Goal: Complete application form: Complete application form

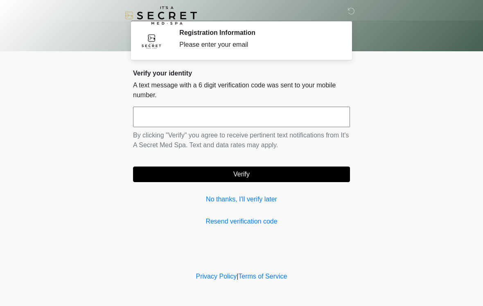
click at [231, 112] on input "text" at bounding box center [241, 117] width 217 height 20
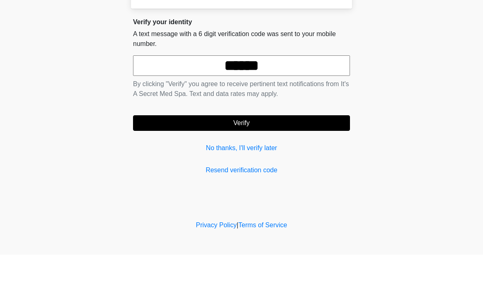
type input "******"
click at [284, 166] on button "Verify" at bounding box center [241, 174] width 217 height 16
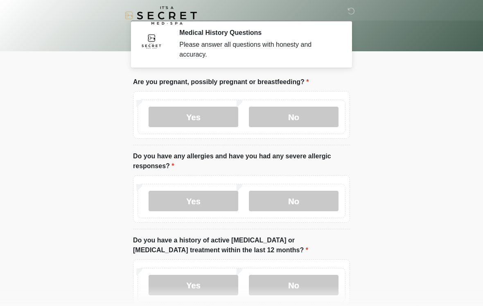
click at [307, 118] on label "No" at bounding box center [294, 117] width 90 height 20
click at [299, 205] on label "No" at bounding box center [294, 200] width 90 height 20
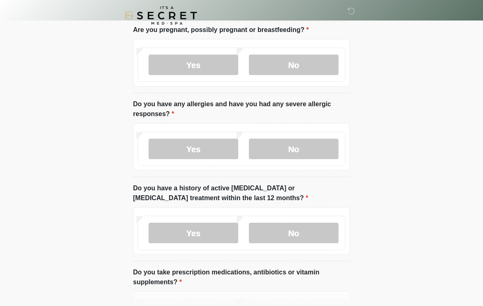
scroll to position [74, 0]
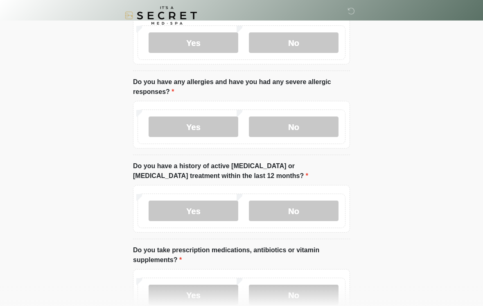
click at [301, 215] on label "No" at bounding box center [294, 210] width 90 height 20
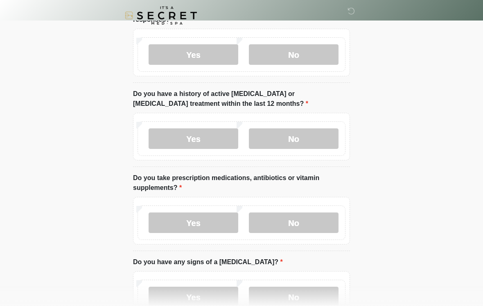
scroll to position [150, 0]
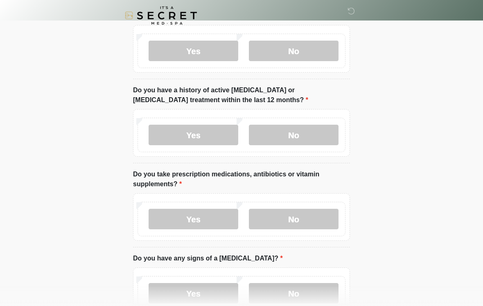
click at [200, 218] on label "Yes" at bounding box center [194, 218] width 90 height 20
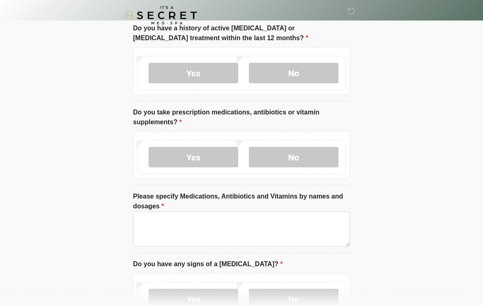
scroll to position [212, 0]
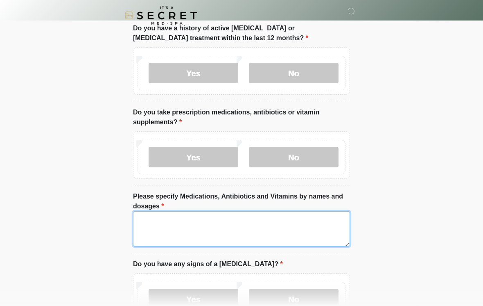
click at [237, 218] on textarea "Please specify Medications, Antibiotics and Vitamins by names and dosages" at bounding box center [241, 228] width 217 height 35
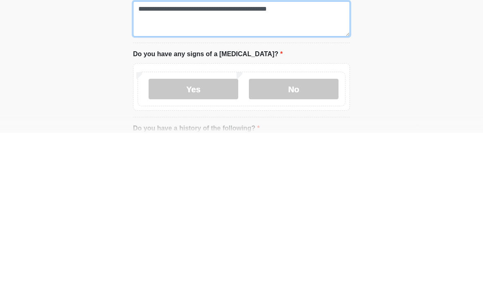
scroll to position [249, 0]
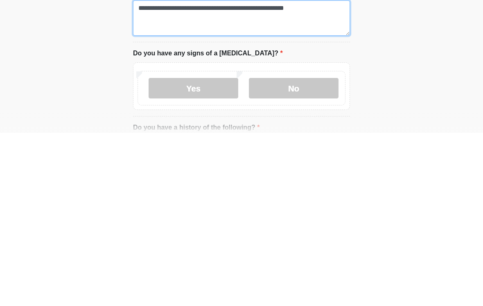
type textarea "**********"
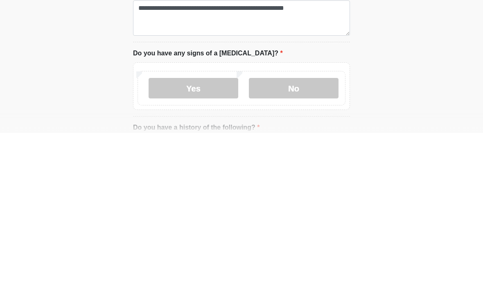
click at [295, 251] on label "No" at bounding box center [294, 261] width 90 height 20
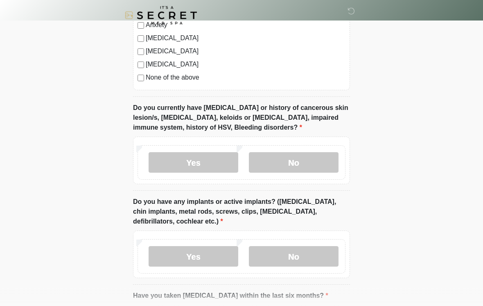
scroll to position [645, 0]
click at [313, 156] on label "No" at bounding box center [294, 162] width 90 height 20
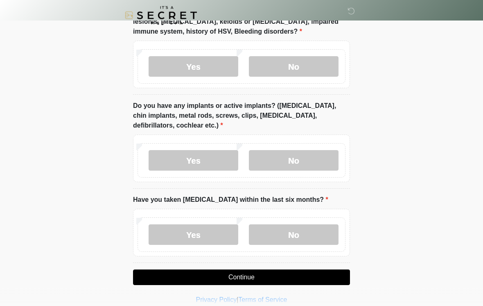
scroll to position [749, 0]
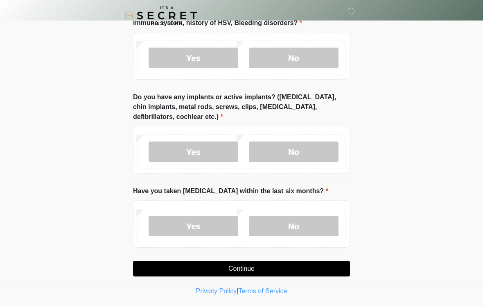
click at [297, 149] on label "No" at bounding box center [294, 151] width 90 height 20
click at [278, 222] on label "No" at bounding box center [294, 225] width 90 height 20
click at [249, 266] on button "Continue" at bounding box center [241, 269] width 217 height 16
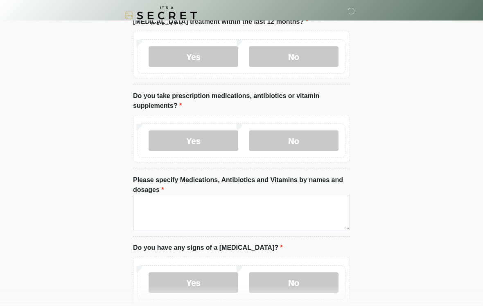
scroll to position [0, 0]
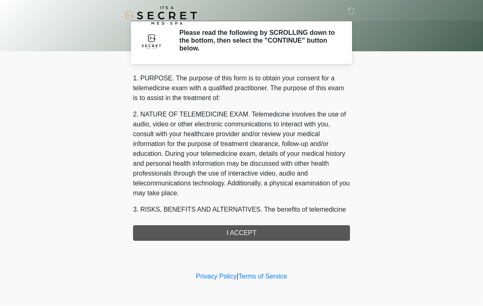
click at [241, 233] on div "1. PURPOSE. The purpose of this form is to obtain your consent for a telemedici…" at bounding box center [241, 156] width 217 height 167
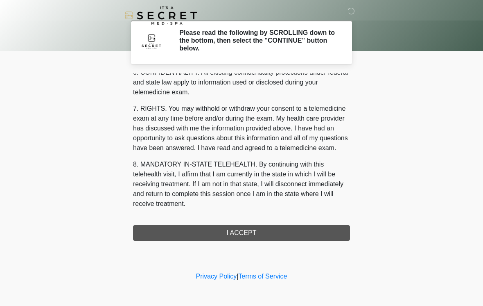
scroll to position [333, 0]
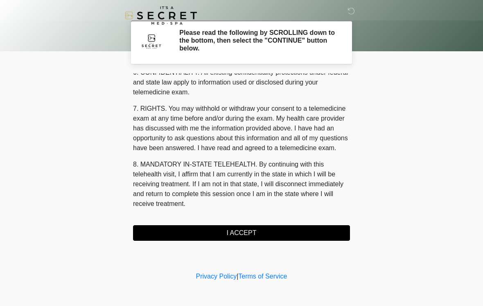
click at [247, 229] on button "I ACCEPT" at bounding box center [241, 233] width 217 height 16
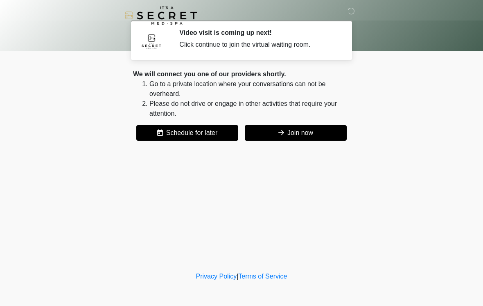
click at [296, 134] on button "Join now" at bounding box center [296, 133] width 102 height 16
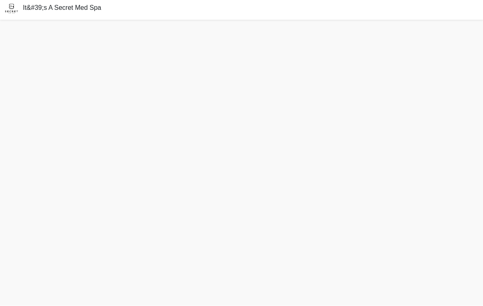
scroll to position [11, 0]
